Goal: Find specific page/section: Find specific page/section

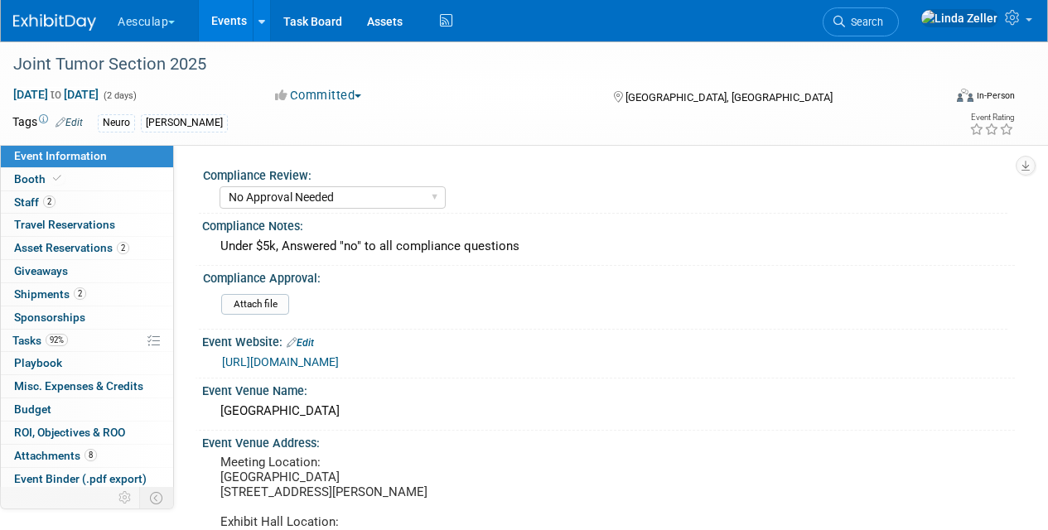
select select "No Approval Needed"
select select "Neuro"
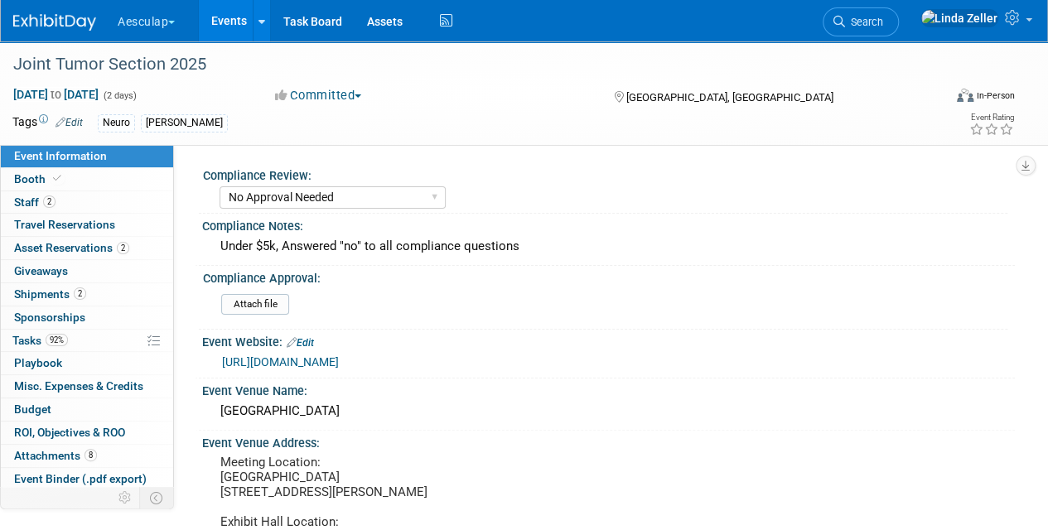
click at [899, 31] on link "Search" at bounding box center [860, 21] width 76 height 29
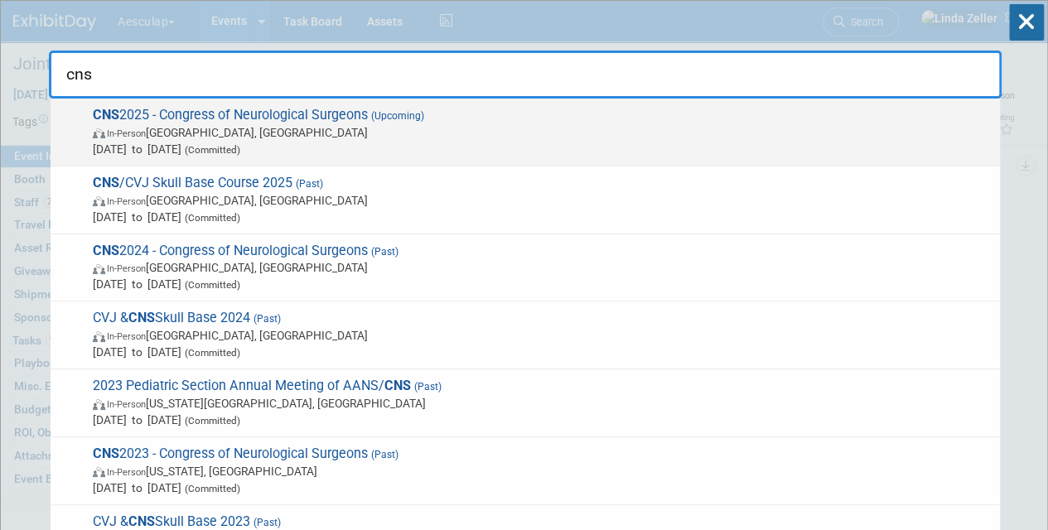
type input "cns"
click at [103, 136] on img at bounding box center [100, 133] width 14 height 10
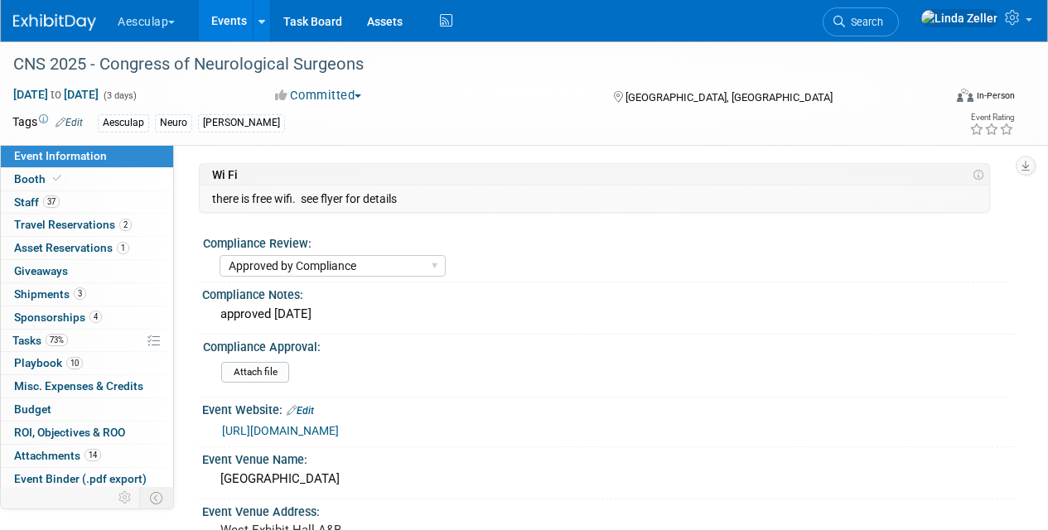
select select "Approved by Compliance"
select select "Neuro"
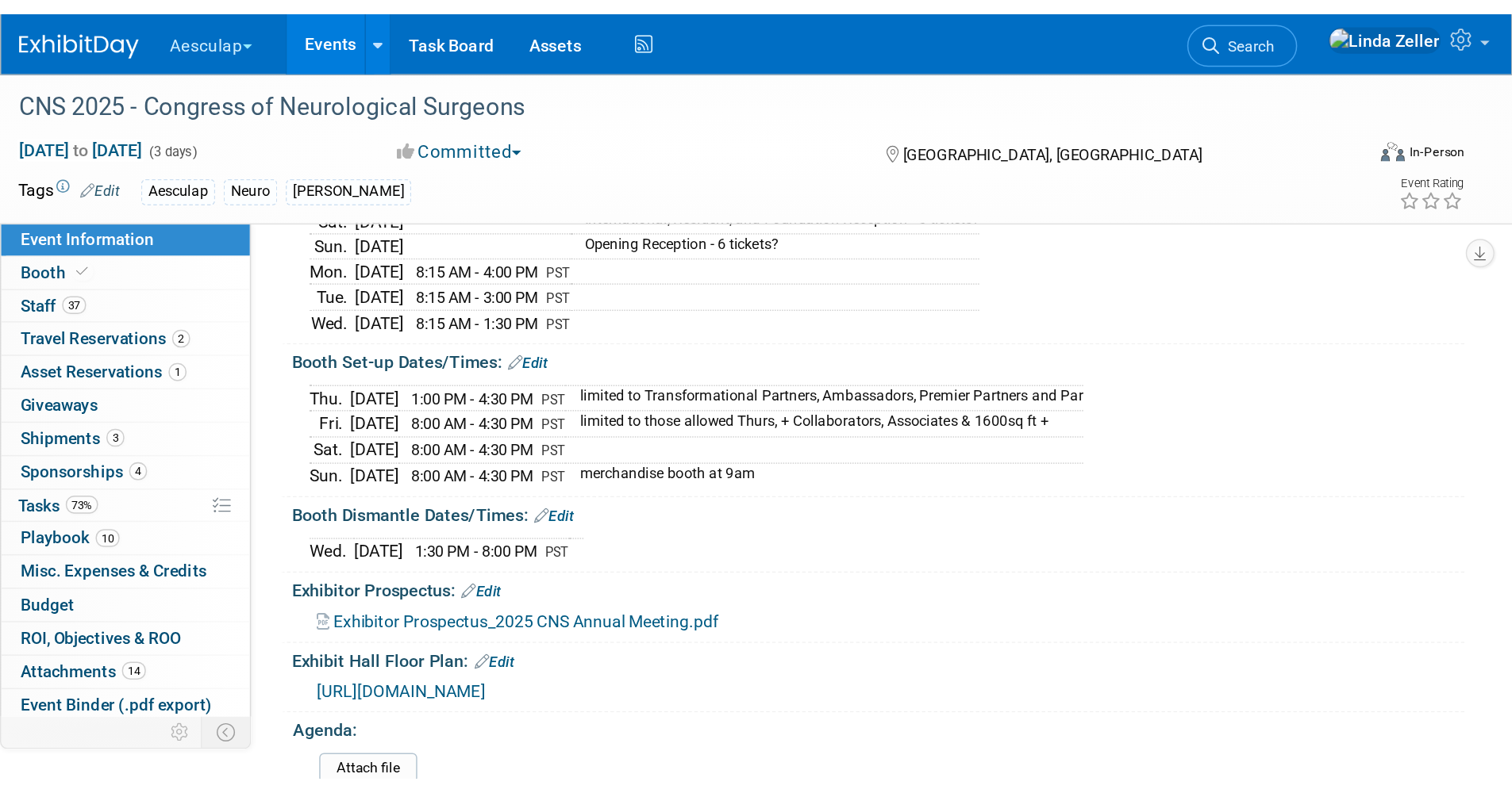
scroll to position [476, 0]
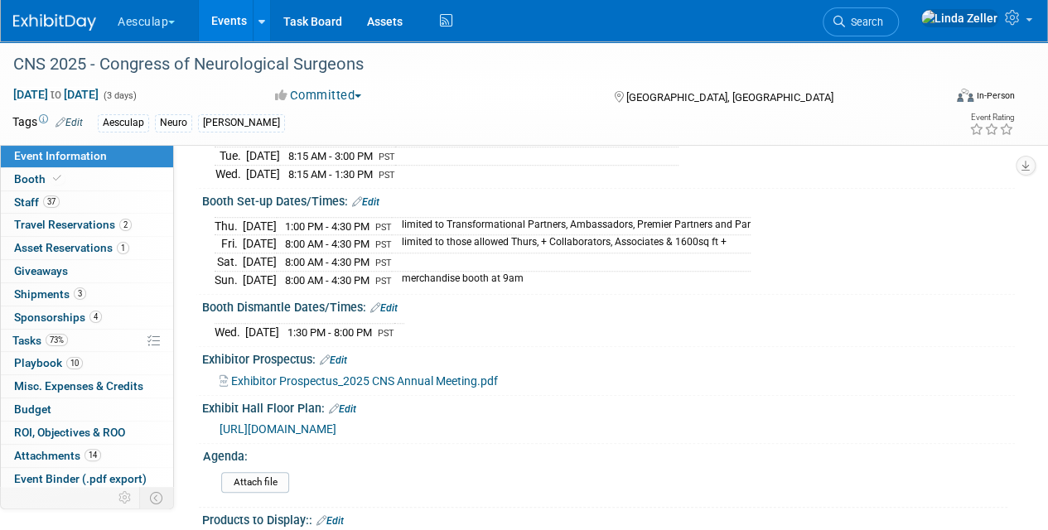
click at [264, 434] on span "https://s23.a2zinc.net/clients/corcexpo/CNS2025/public/EventMap.aspx?shMode=E&I…" at bounding box center [277, 428] width 117 height 13
